Goal: Transaction & Acquisition: Subscribe to service/newsletter

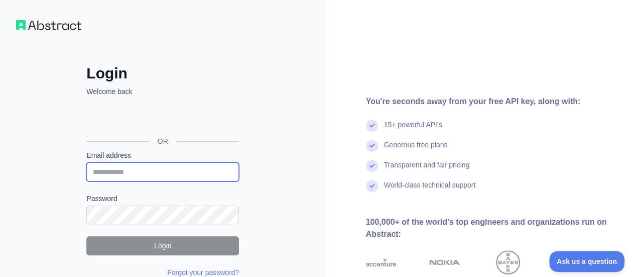
click at [154, 164] on input "Email address" at bounding box center [162, 171] width 153 height 19
type input "*"
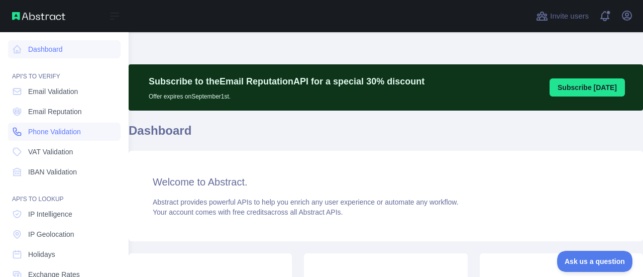
click at [37, 133] on span "Phone Validation" at bounding box center [54, 132] width 53 height 10
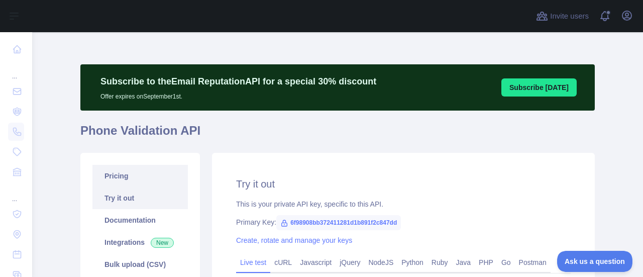
click at [122, 177] on link "Pricing" at bounding box center [139, 176] width 95 height 22
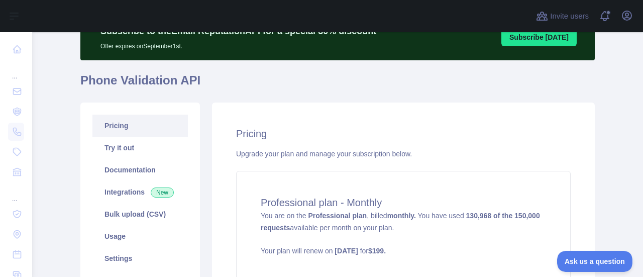
scroll to position [100, 0]
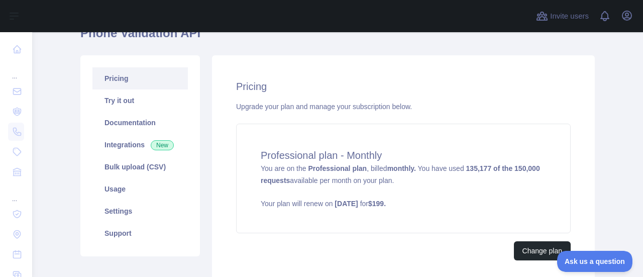
scroll to position [100, 0]
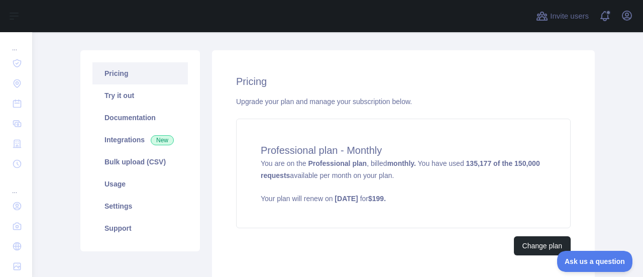
scroll to position [151, 0]
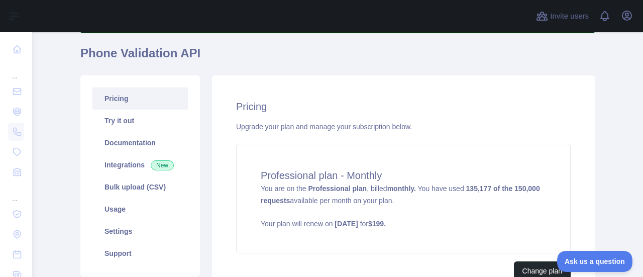
scroll to position [100, 0]
